Goal: Check status: Check status

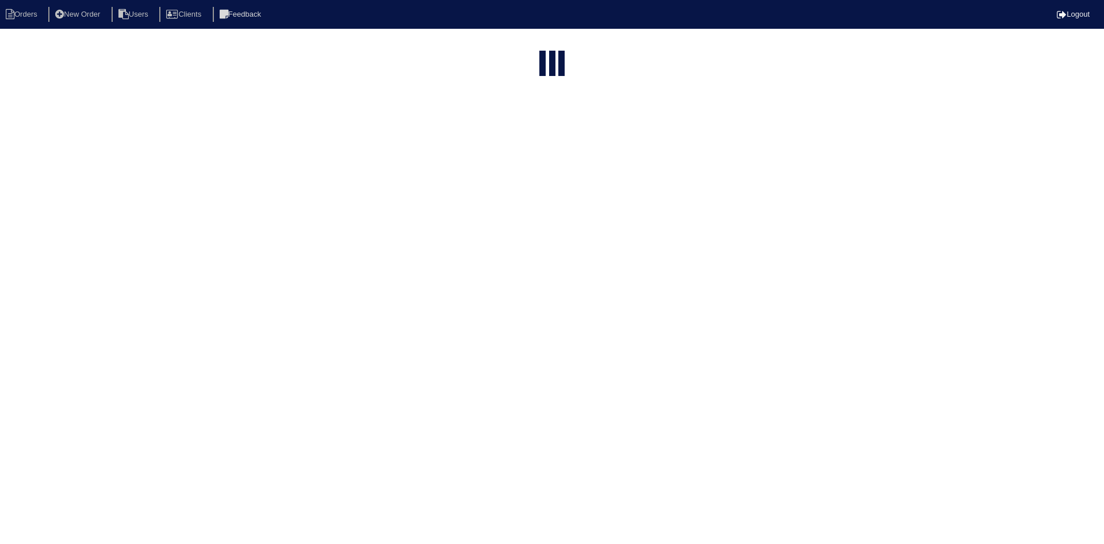
select select "15"
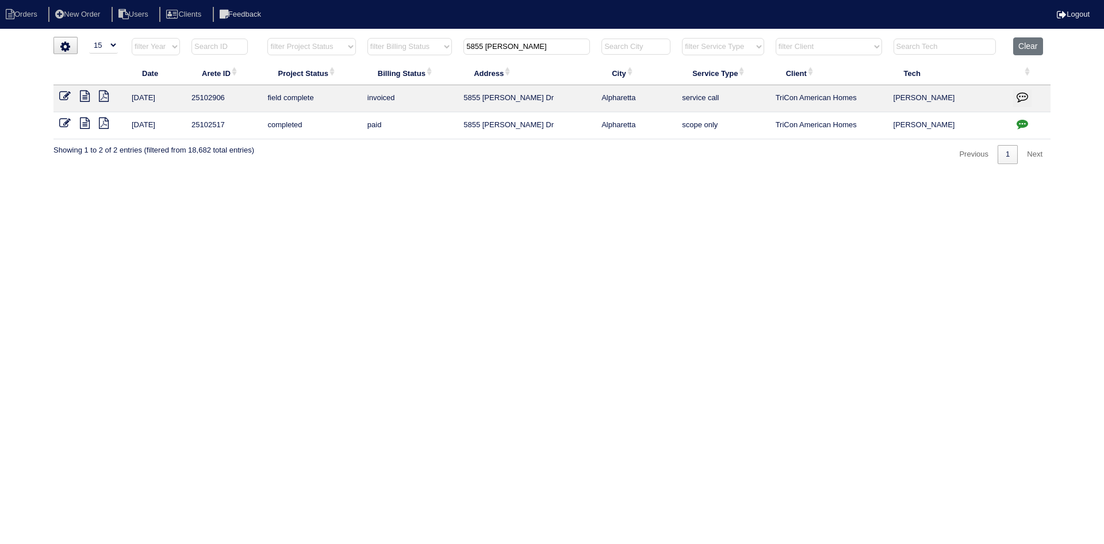
click at [86, 97] on icon at bounding box center [85, 96] width 10 height 12
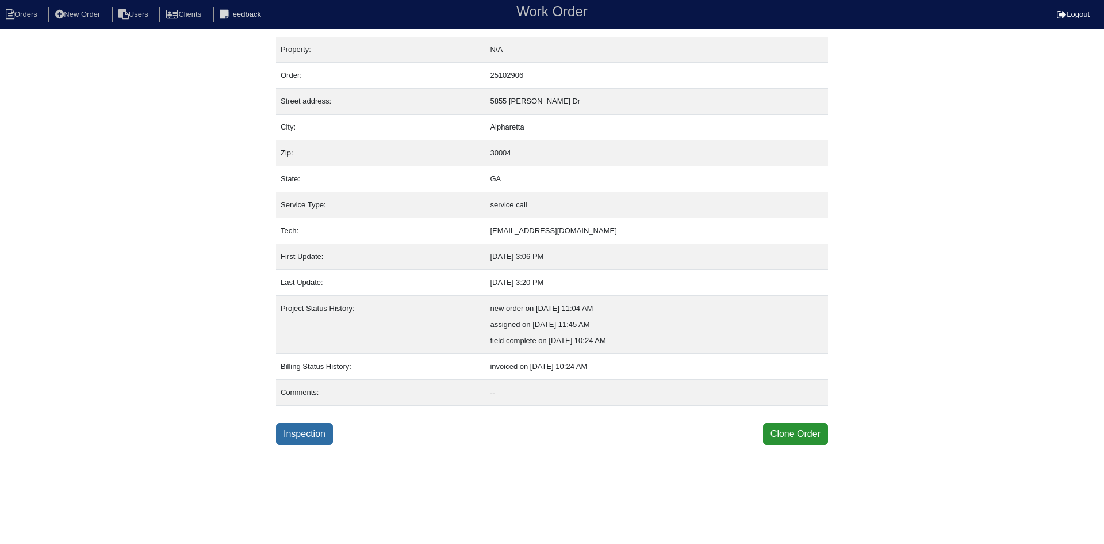
click at [327, 444] on link "Inspection" at bounding box center [304, 434] width 57 height 22
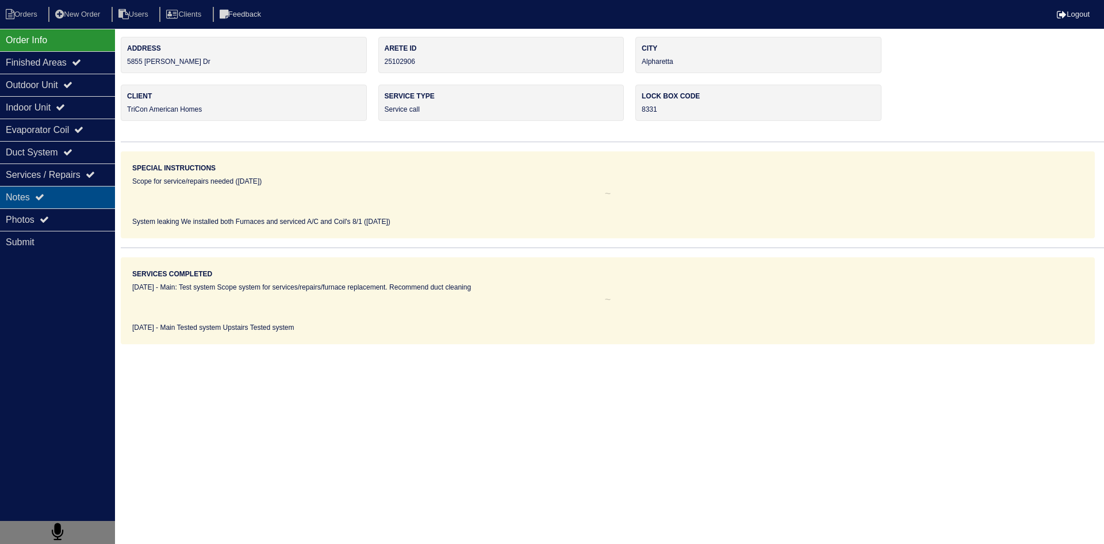
click at [82, 200] on div "Notes" at bounding box center [57, 197] width 115 height 22
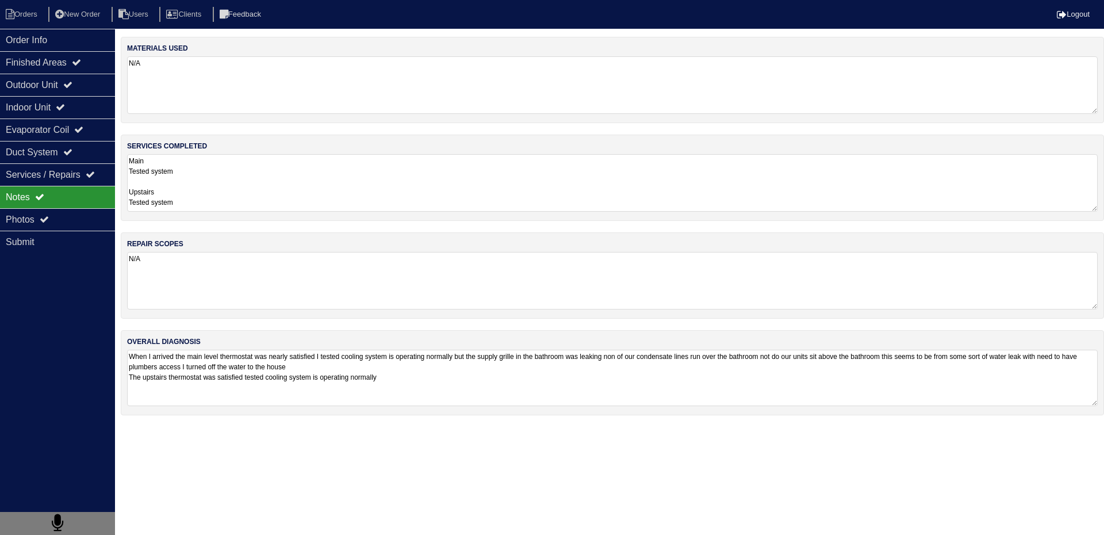
click at [243, 359] on textarea "When I arrived the main level thermostat was nearly satisfied I tested cooling …" at bounding box center [612, 378] width 971 height 56
click at [90, 200] on div "Notes" at bounding box center [57, 197] width 115 height 22
click at [66, 227] on div "Photos" at bounding box center [57, 219] width 115 height 22
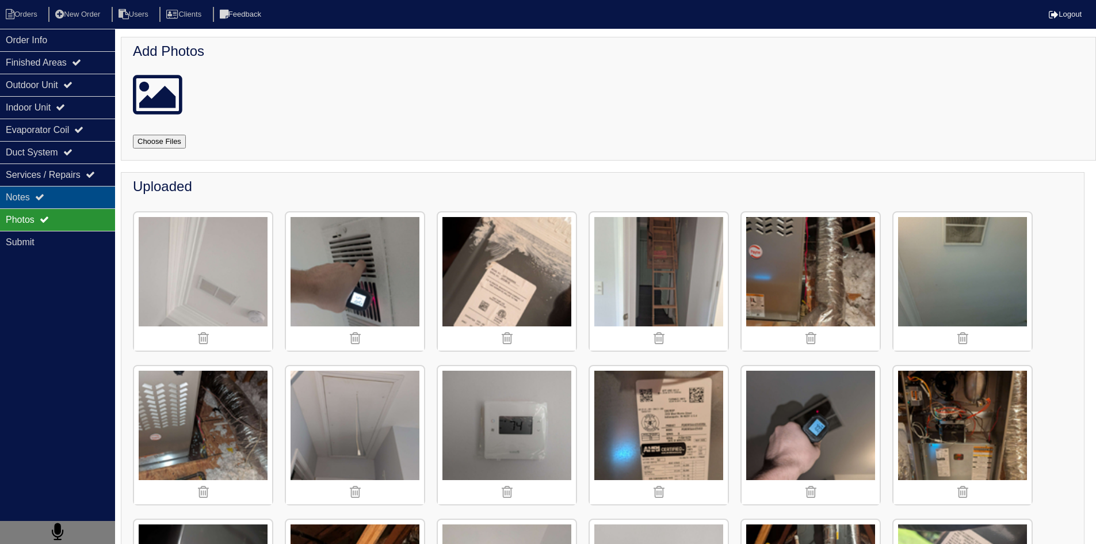
click at [71, 202] on div "Notes" at bounding box center [57, 197] width 115 height 22
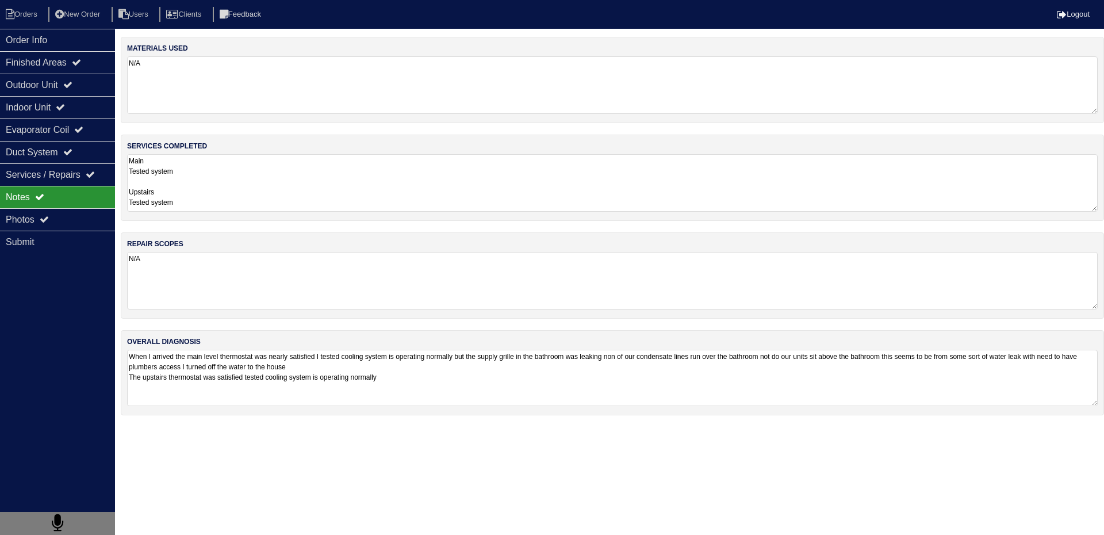
click at [311, 375] on textarea "When I arrived the main level thermostat was nearly satisfied I tested cooling …" at bounding box center [612, 378] width 971 height 56
click at [41, 45] on div "Order Info" at bounding box center [57, 40] width 115 height 22
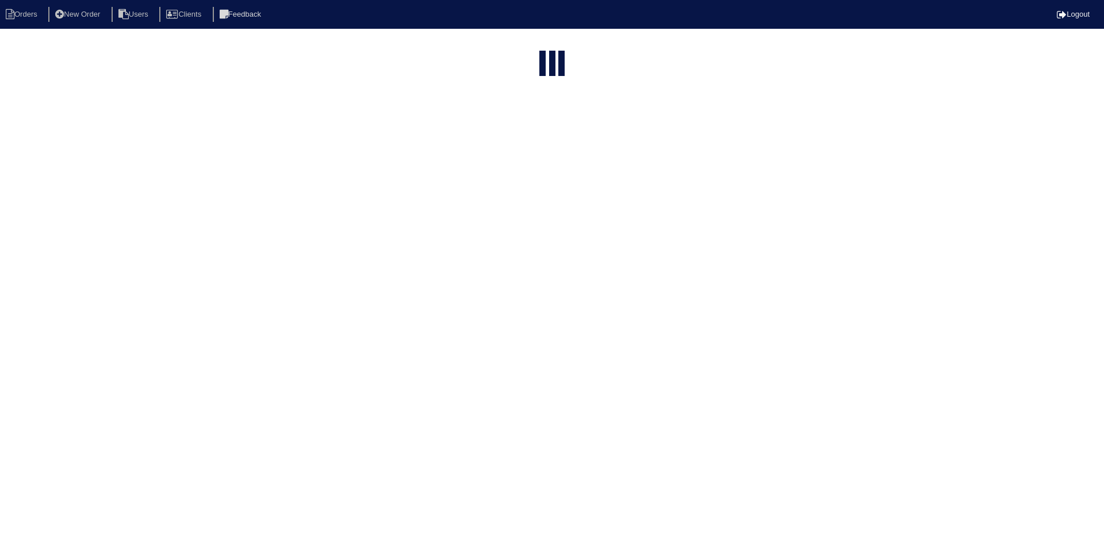
select select "15"
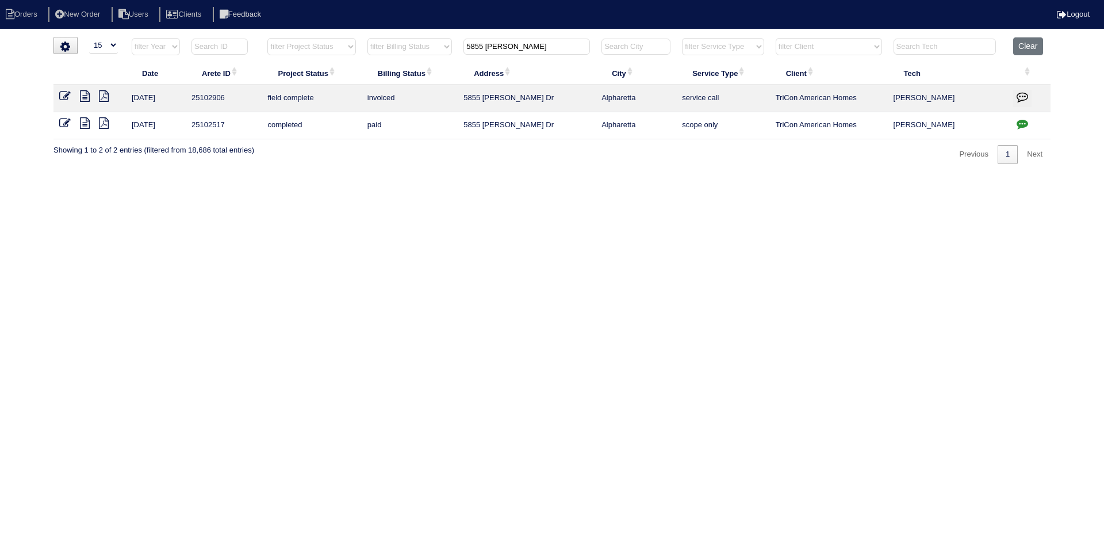
click at [523, 47] on input "5855 rives" at bounding box center [527, 47] width 127 height 16
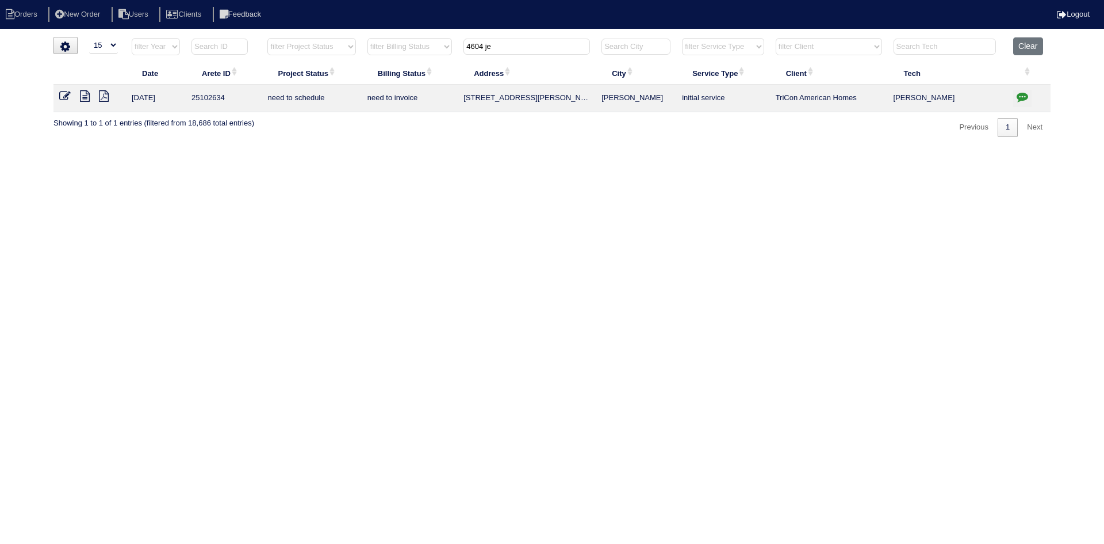
type input "4604 je"
click at [81, 100] on icon at bounding box center [85, 96] width 10 height 12
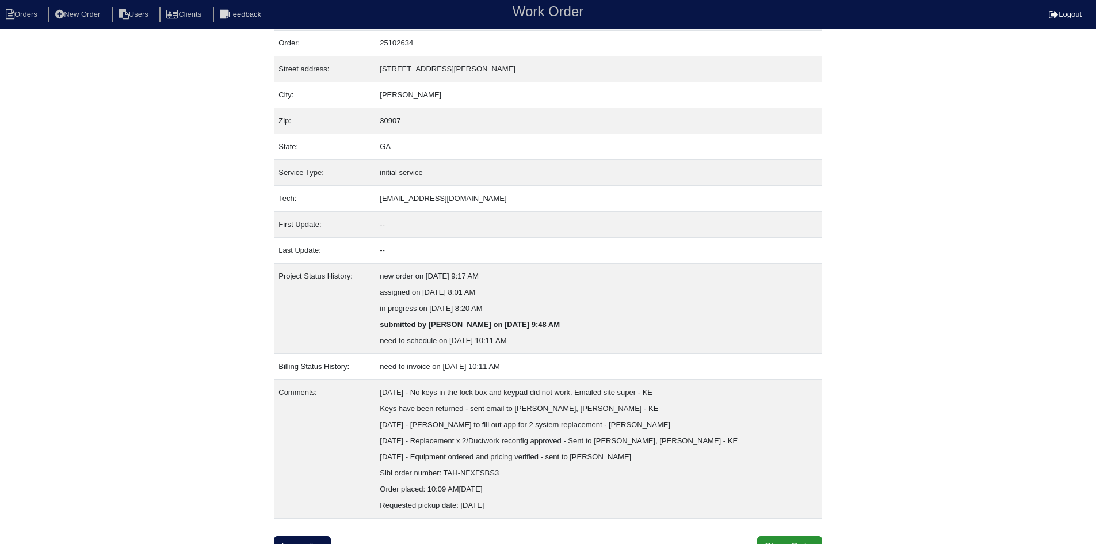
scroll to position [46, 0]
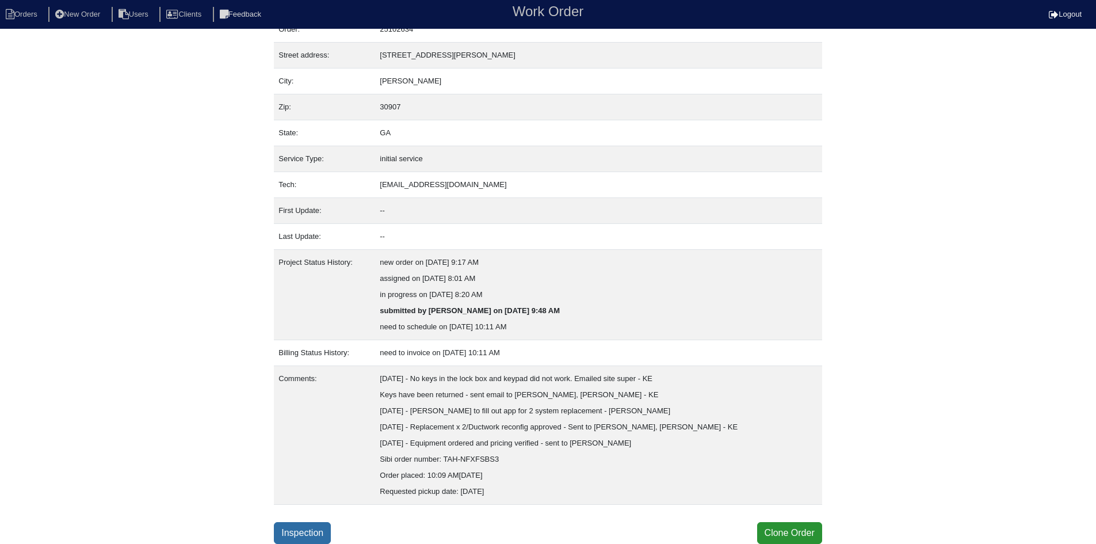
click at [322, 526] on link "Inspection" at bounding box center [302, 533] width 57 height 22
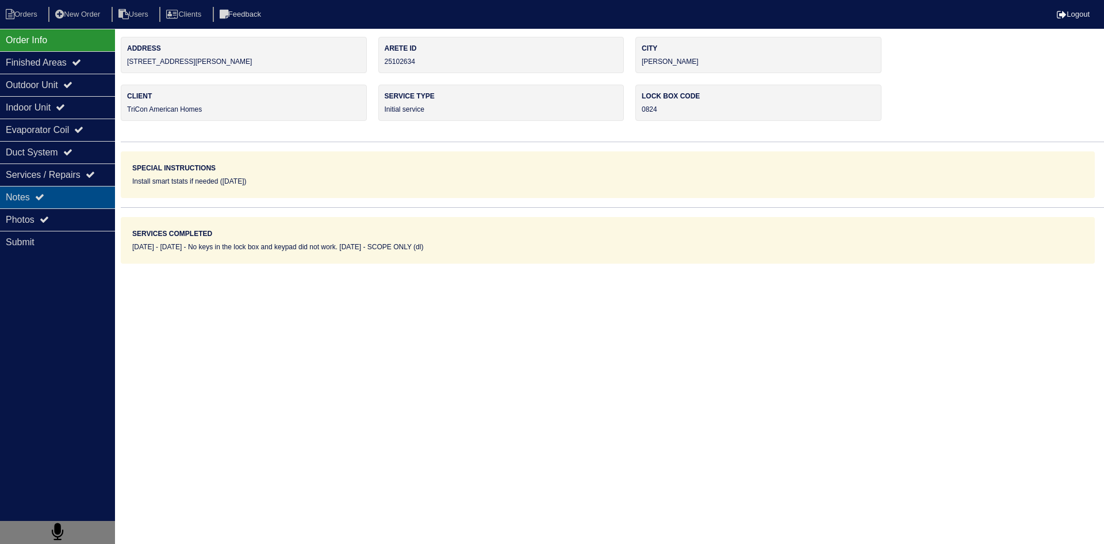
click at [53, 199] on div "Notes" at bounding box center [57, 197] width 115 height 22
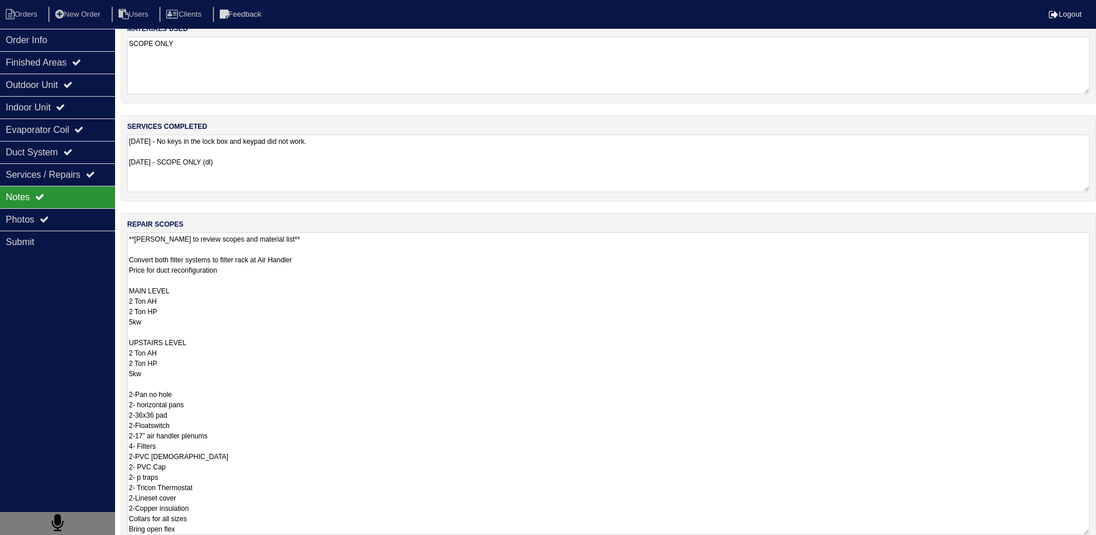
scroll to position [1, 0]
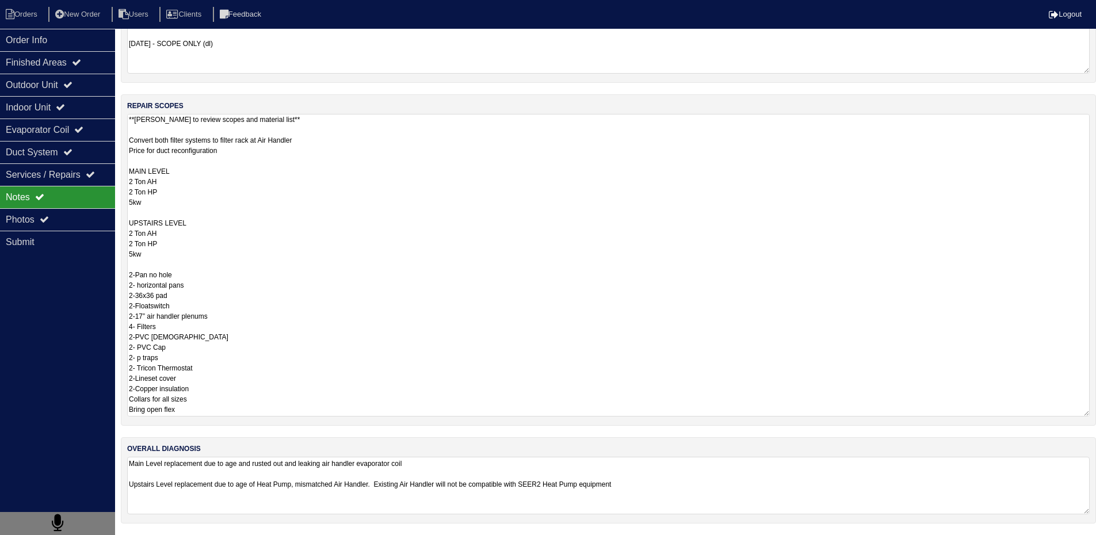
drag, startPoint x: 129, startPoint y: 281, endPoint x: 242, endPoint y: 554, distance: 295.0
click at [242, 535] on html "Orders New Order Users Clients Feedback Logout Orders New Order Users Clients M…" at bounding box center [548, 198] width 1096 height 673
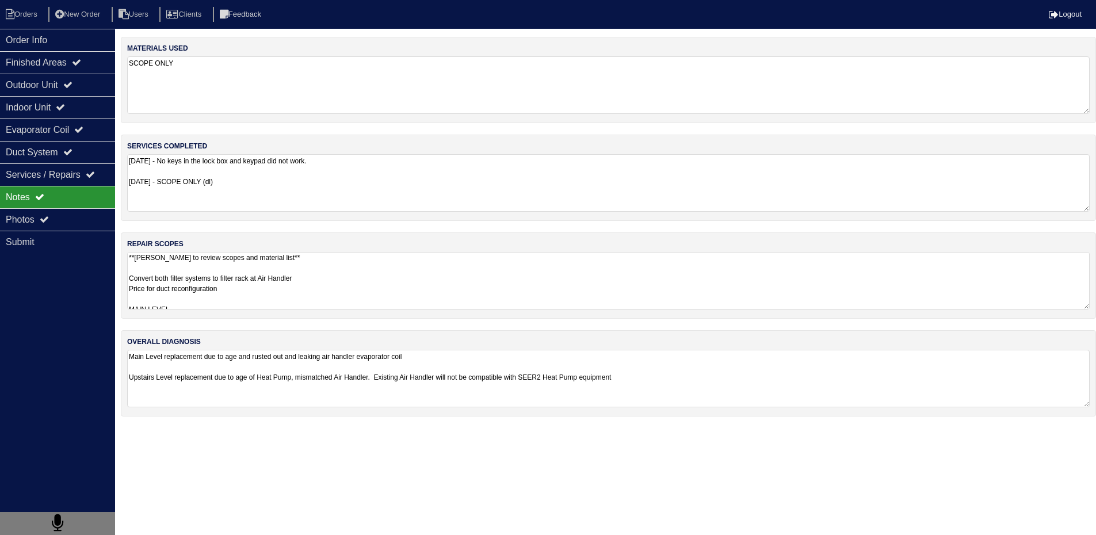
scroll to position [0, 0]
